Goal: Information Seeking & Learning: Learn about a topic

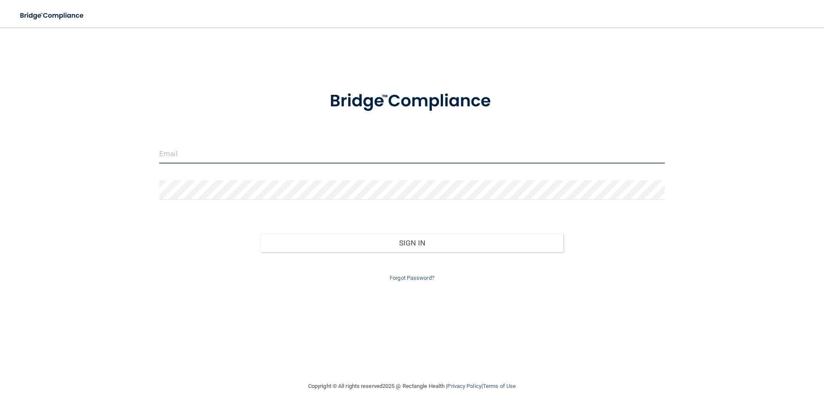
click at [187, 153] on input "email" at bounding box center [411, 153] width 505 height 19
type input "[PERSON_NAME][EMAIL_ADDRESS][DOMAIN_NAME]"
click at [260, 233] on button "Sign In" at bounding box center [411, 242] width 303 height 19
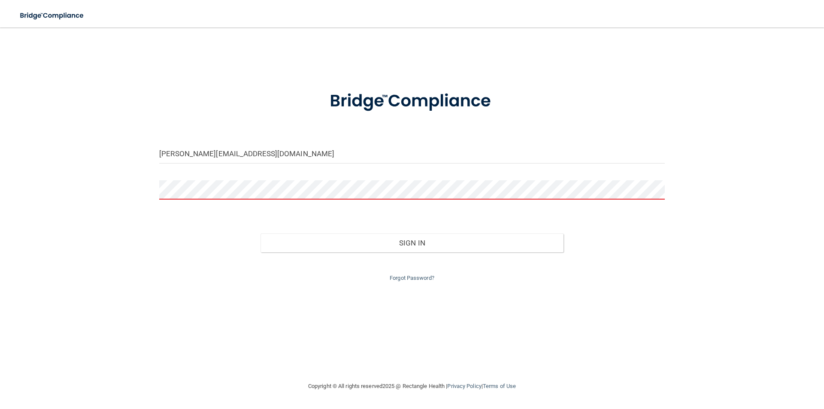
click at [260, 233] on button "Sign In" at bounding box center [411, 242] width 303 height 19
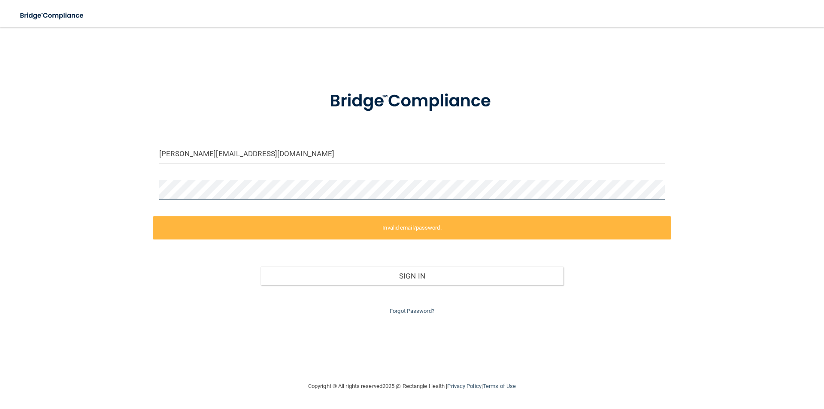
click at [63, 191] on div "lisa.williamson0309@gmail.com Invalid email/password. You don't have permission…" at bounding box center [411, 204] width 789 height 336
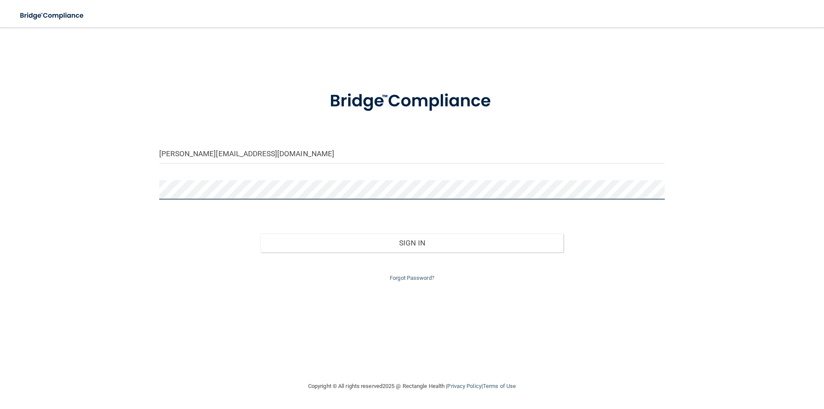
click at [260, 233] on button "Sign In" at bounding box center [411, 242] width 303 height 19
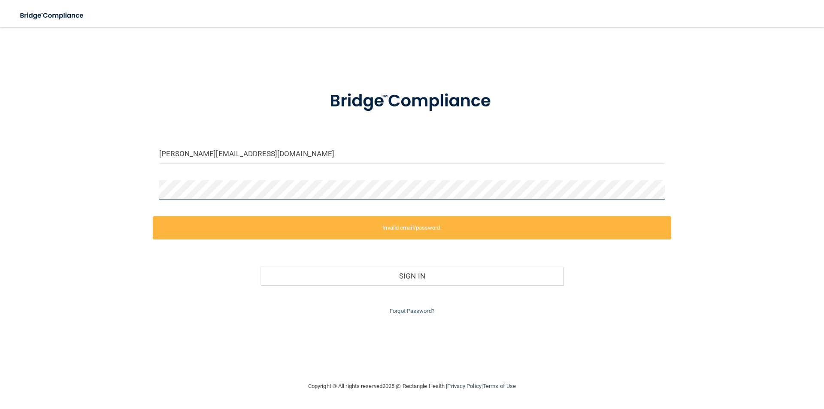
click at [64, 224] on div "lisa.williamson0309@gmail.com Invalid email/password. You don't have permission…" at bounding box center [411, 204] width 789 height 336
click at [99, 187] on div "lisa.williamson0309@gmail.com Invalid email/password. You don't have permission…" at bounding box center [411, 204] width 789 height 336
click at [422, 310] on link "Forgot Password?" at bounding box center [411, 311] width 45 height 6
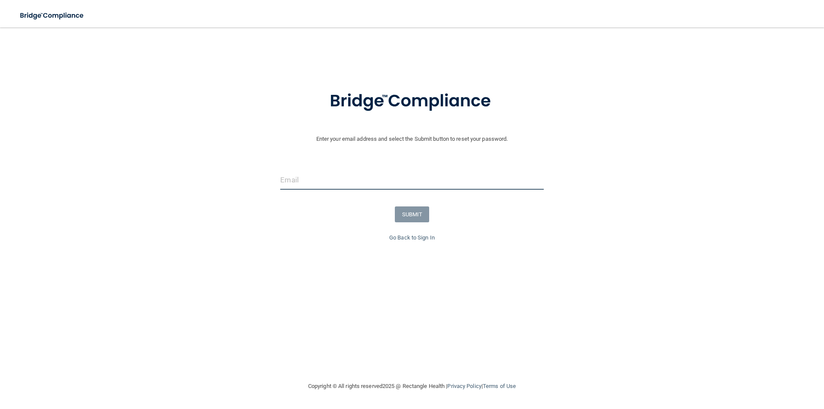
click at [359, 178] on input "email" at bounding box center [411, 179] width 263 height 19
type input "[PERSON_NAME][EMAIL_ADDRESS][DOMAIN_NAME]"
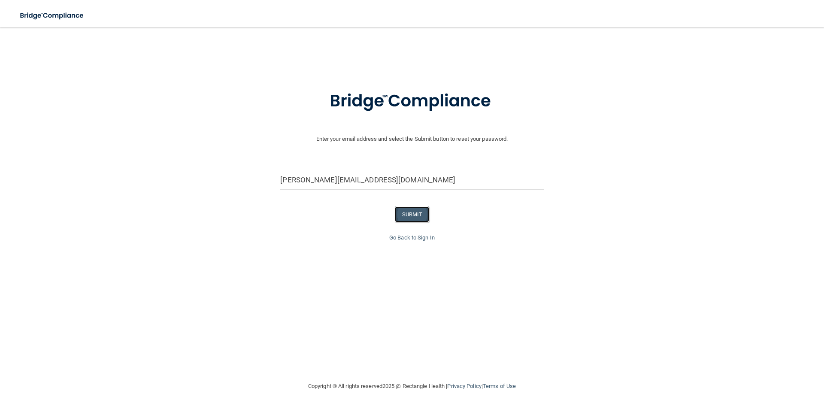
click at [411, 208] on button "SUBMIT" at bounding box center [412, 214] width 35 height 16
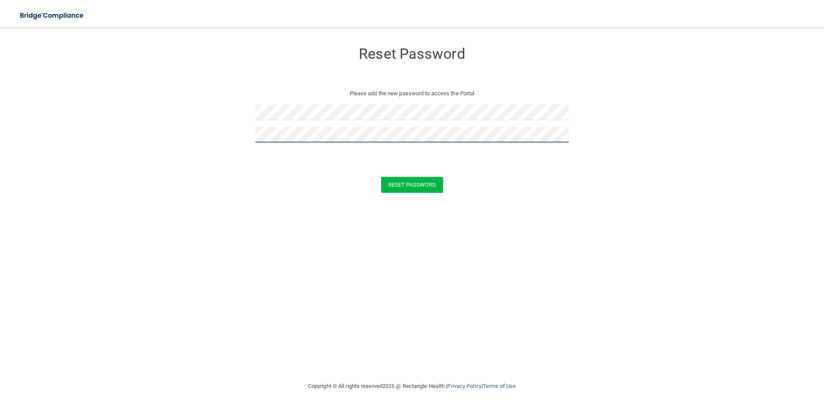
click at [381, 177] on button "Reset Password" at bounding box center [412, 185] width 62 height 16
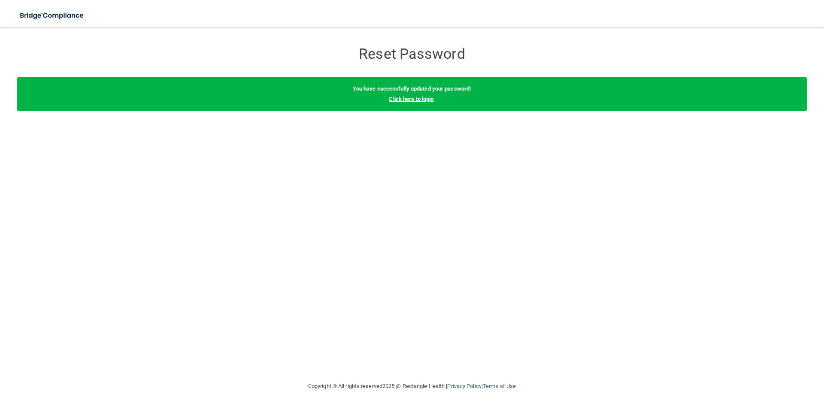
click at [419, 99] on link "Click here to login" at bounding box center [411, 99] width 45 height 6
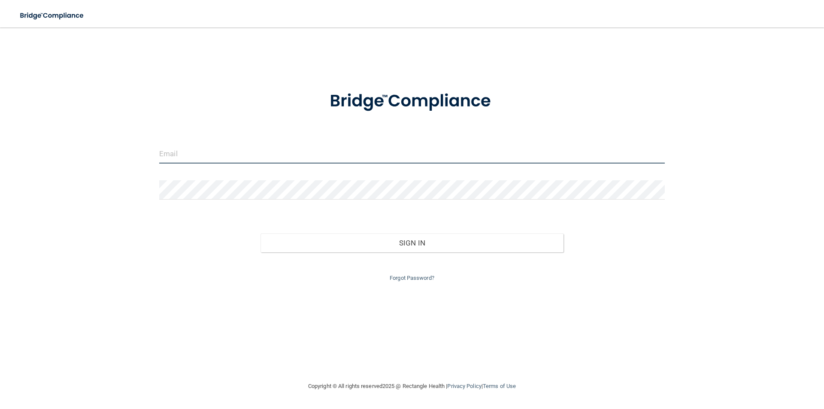
click at [214, 146] on input "email" at bounding box center [411, 153] width 505 height 19
type input "[PERSON_NAME][EMAIL_ADDRESS][DOMAIN_NAME]"
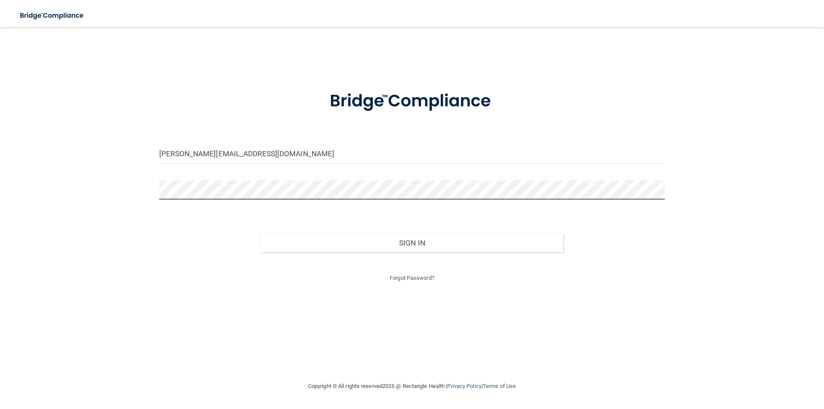
click at [260, 233] on button "Sign In" at bounding box center [411, 242] width 303 height 19
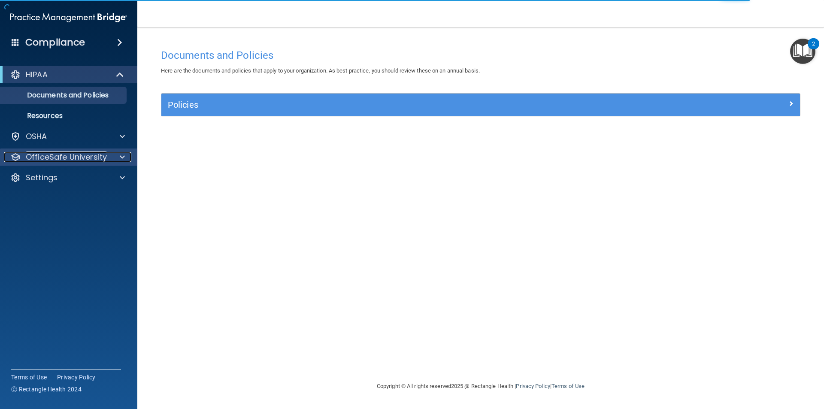
click at [100, 153] on p "OfficeSafe University" at bounding box center [66, 157] width 81 height 10
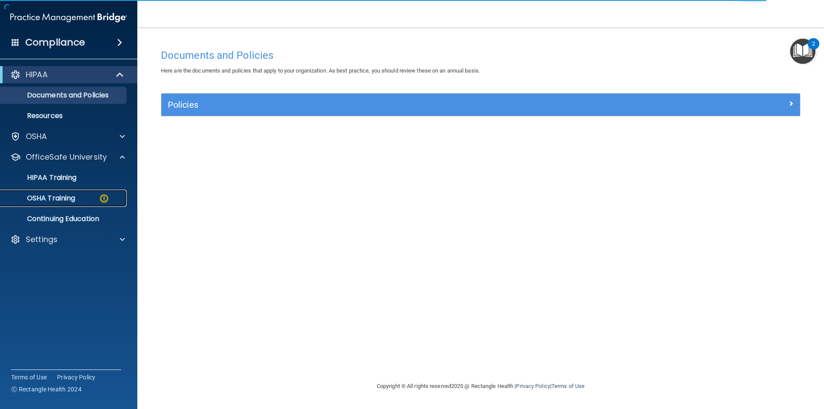
click at [66, 198] on p "OSHA Training" at bounding box center [40, 198] width 69 height 9
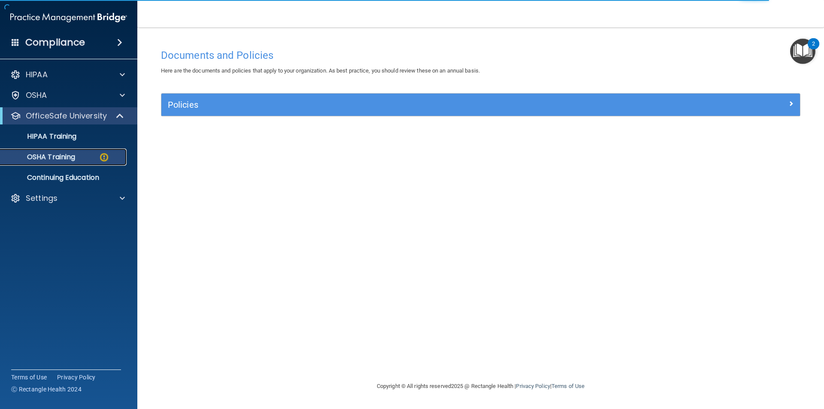
click at [113, 162] on link "OSHA Training" at bounding box center [58, 156] width 135 height 17
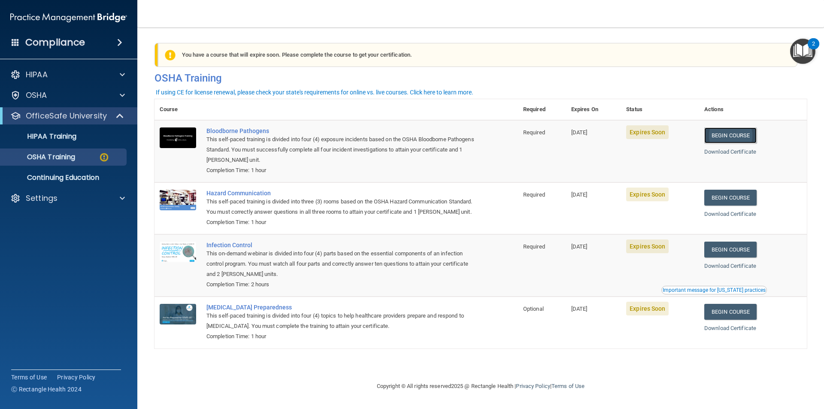
click at [747, 138] on link "Begin Course" at bounding box center [730, 135] width 52 height 16
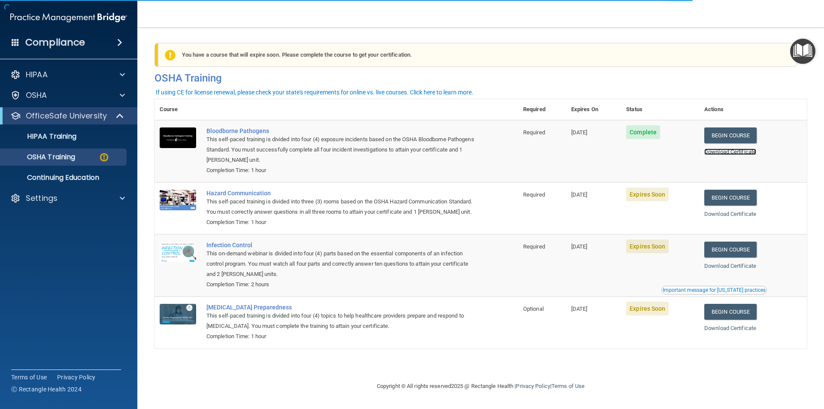
click at [752, 152] on link "Download Certificate" at bounding box center [730, 151] width 52 height 6
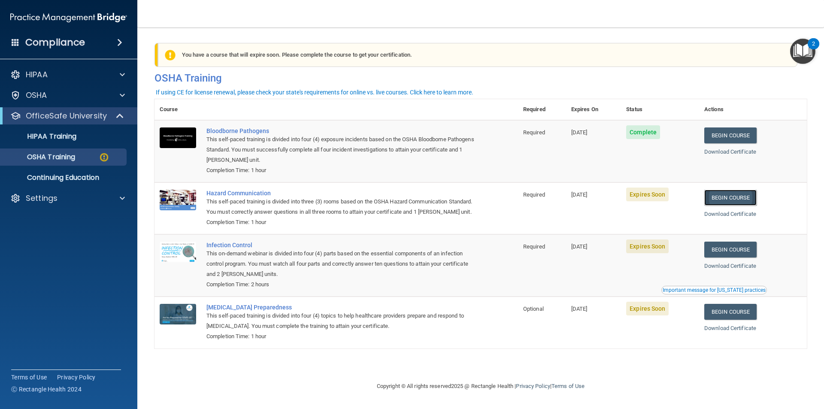
click at [747, 194] on link "Begin Course" at bounding box center [730, 198] width 52 height 16
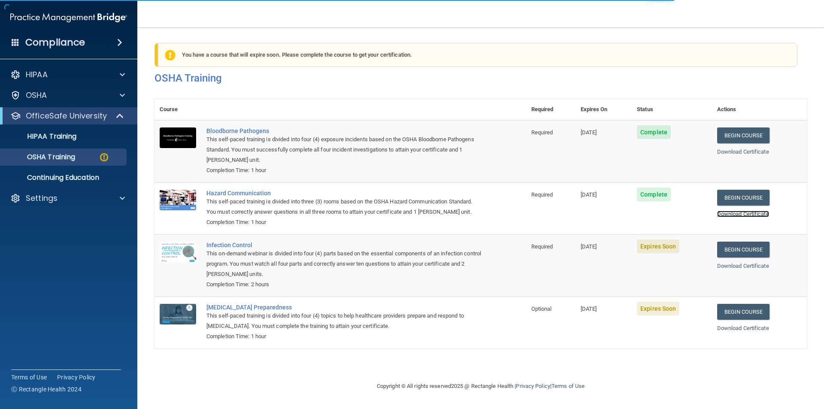
click at [738, 215] on link "Download Certificate" at bounding box center [743, 214] width 52 height 6
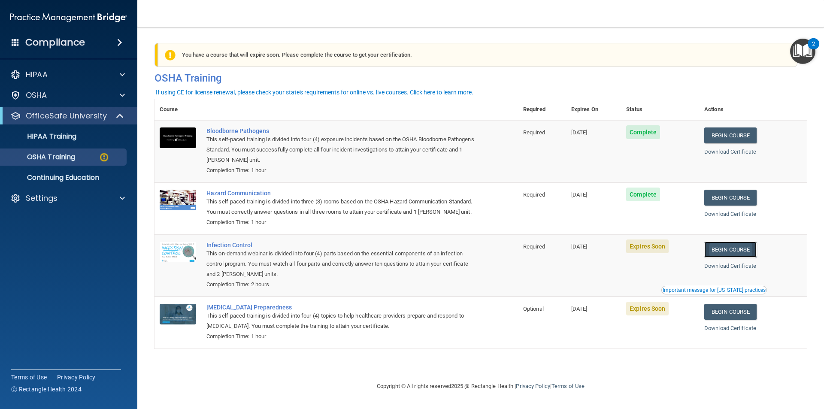
click at [746, 257] on link "Begin Course" at bounding box center [730, 249] width 52 height 16
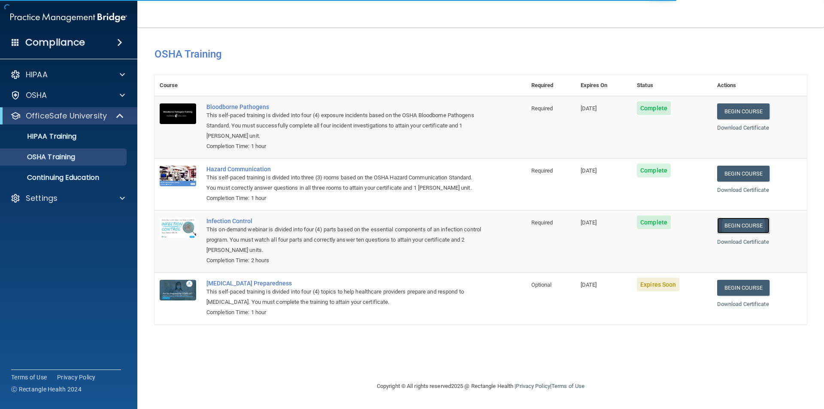
click at [735, 233] on link "Begin Course" at bounding box center [743, 225] width 52 height 16
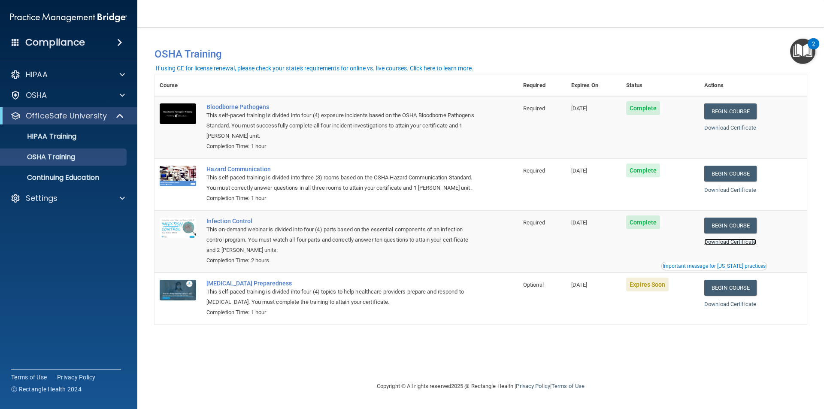
click at [734, 245] on link "Download Certificate" at bounding box center [730, 241] width 52 height 6
click at [740, 296] on link "Begin Course" at bounding box center [730, 288] width 52 height 16
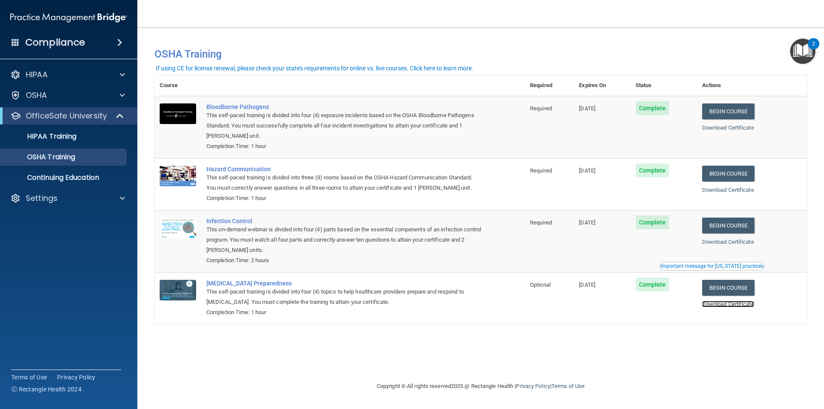
click at [732, 302] on link "Download Certificate" at bounding box center [728, 304] width 52 height 6
click at [61, 119] on p "OfficeSafe University" at bounding box center [66, 116] width 81 height 10
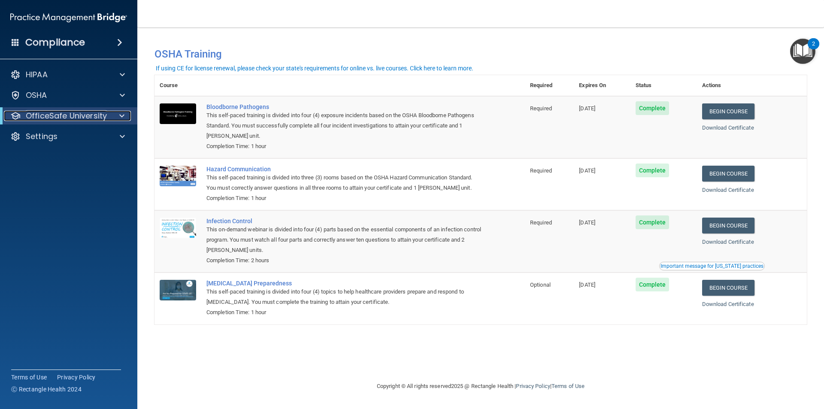
click at [60, 117] on p "OfficeSafe University" at bounding box center [66, 116] width 81 height 10
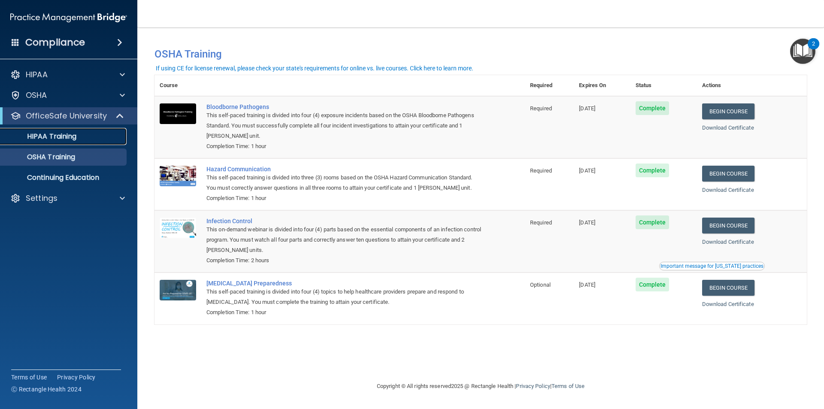
click at [62, 136] on p "HIPAA Training" at bounding box center [41, 136] width 71 height 9
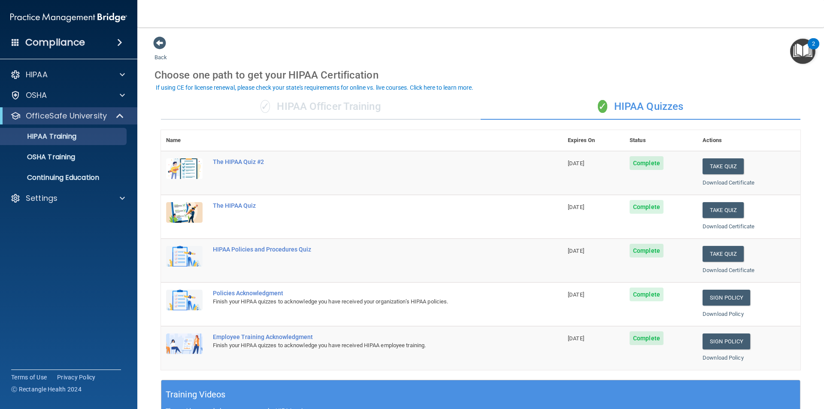
click at [66, 148] on ul "HIPAA Training OSHA Training Continuing Education" at bounding box center [68, 155] width 155 height 62
